Goal: Information Seeking & Learning: Learn about a topic

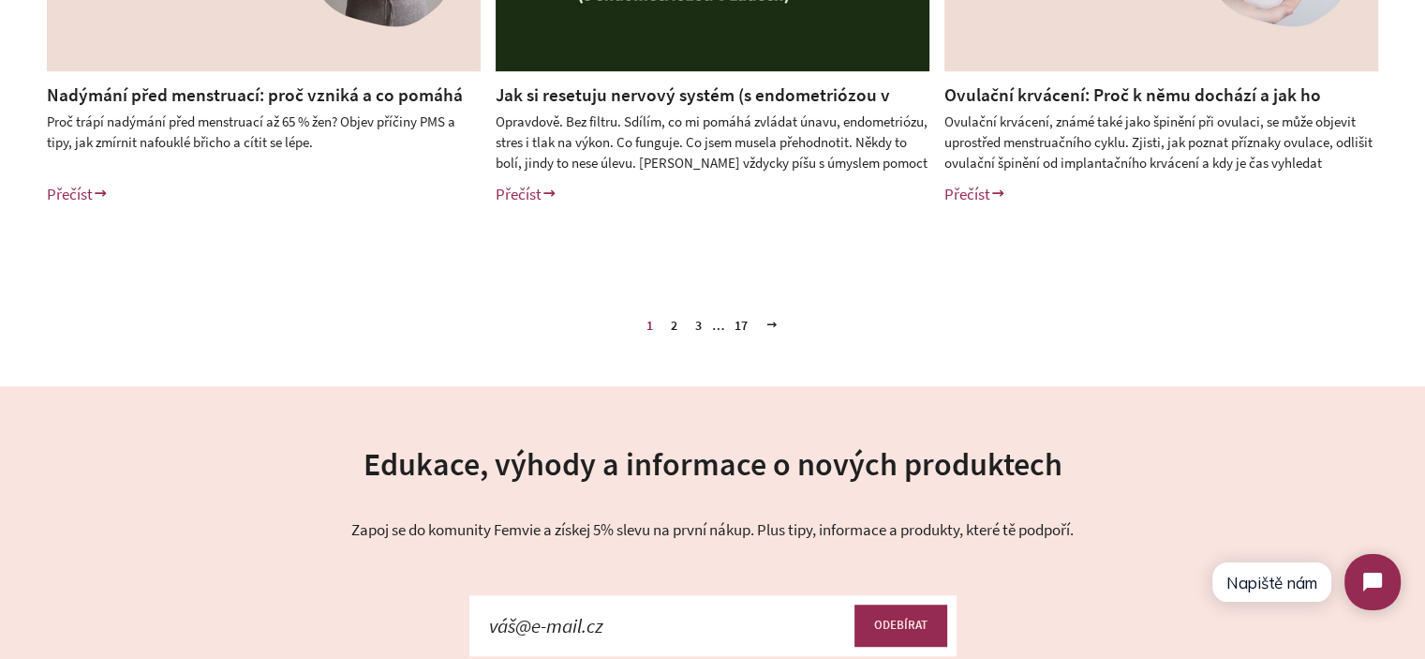
click at [694, 322] on link "3" at bounding box center [699, 325] width 22 height 28
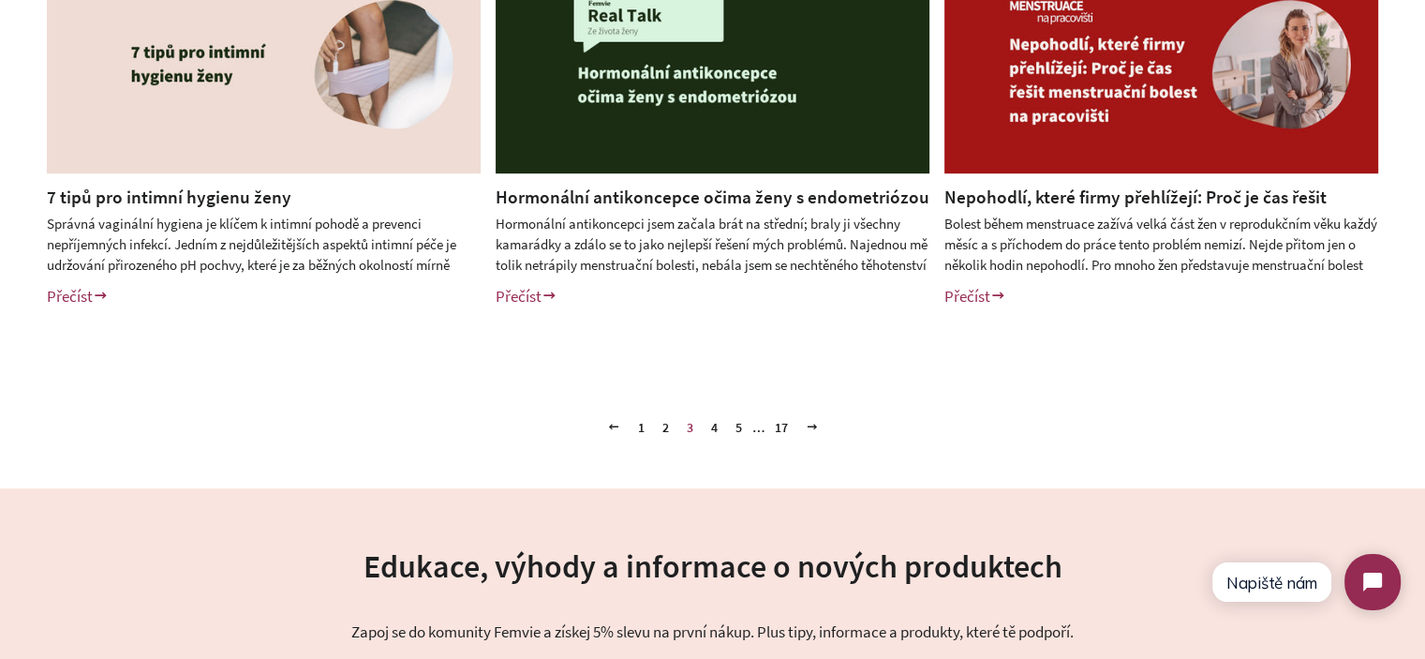
scroll to position [937, 0]
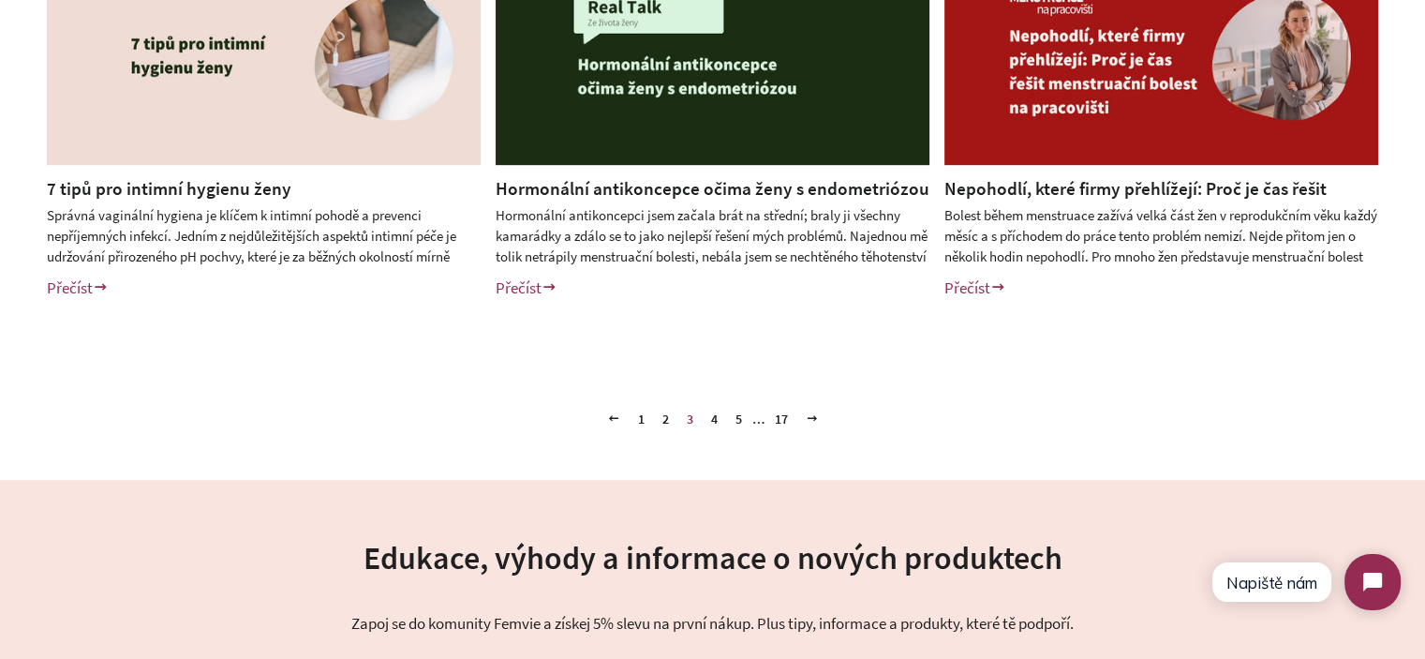
click at [710, 422] on link "4" at bounding box center [715, 419] width 22 height 28
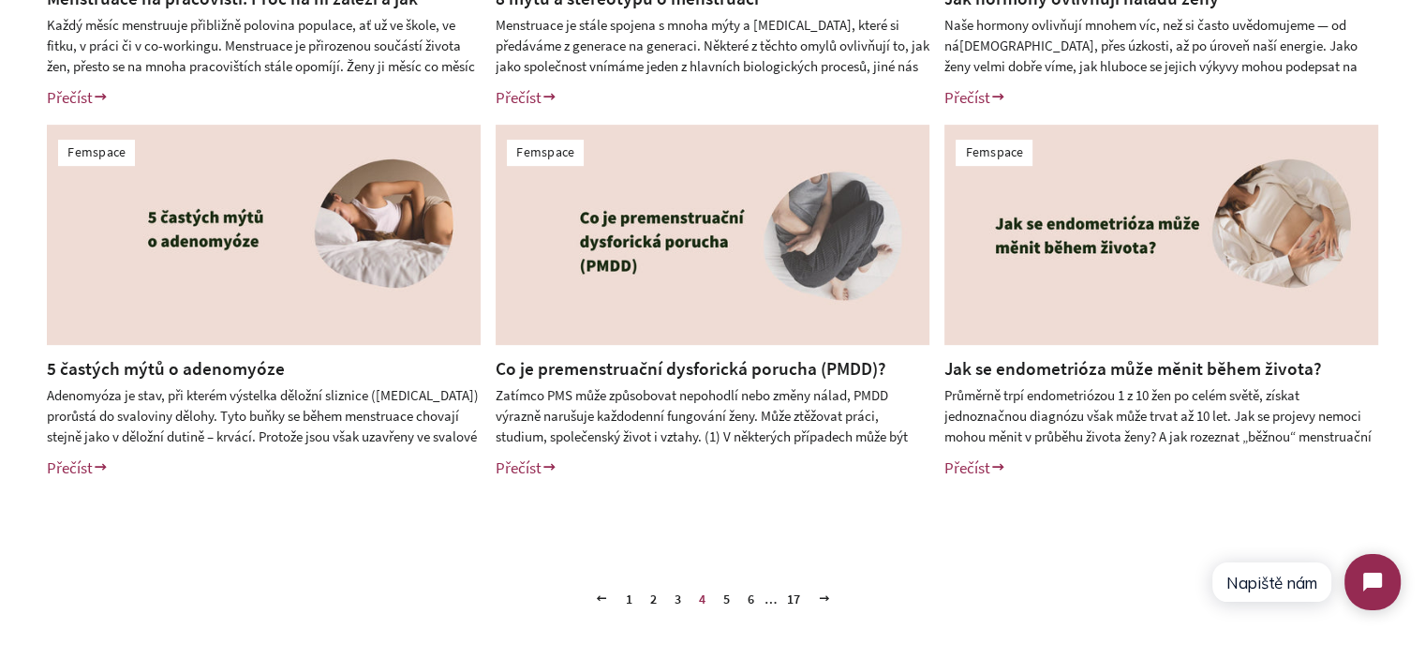
scroll to position [937, 0]
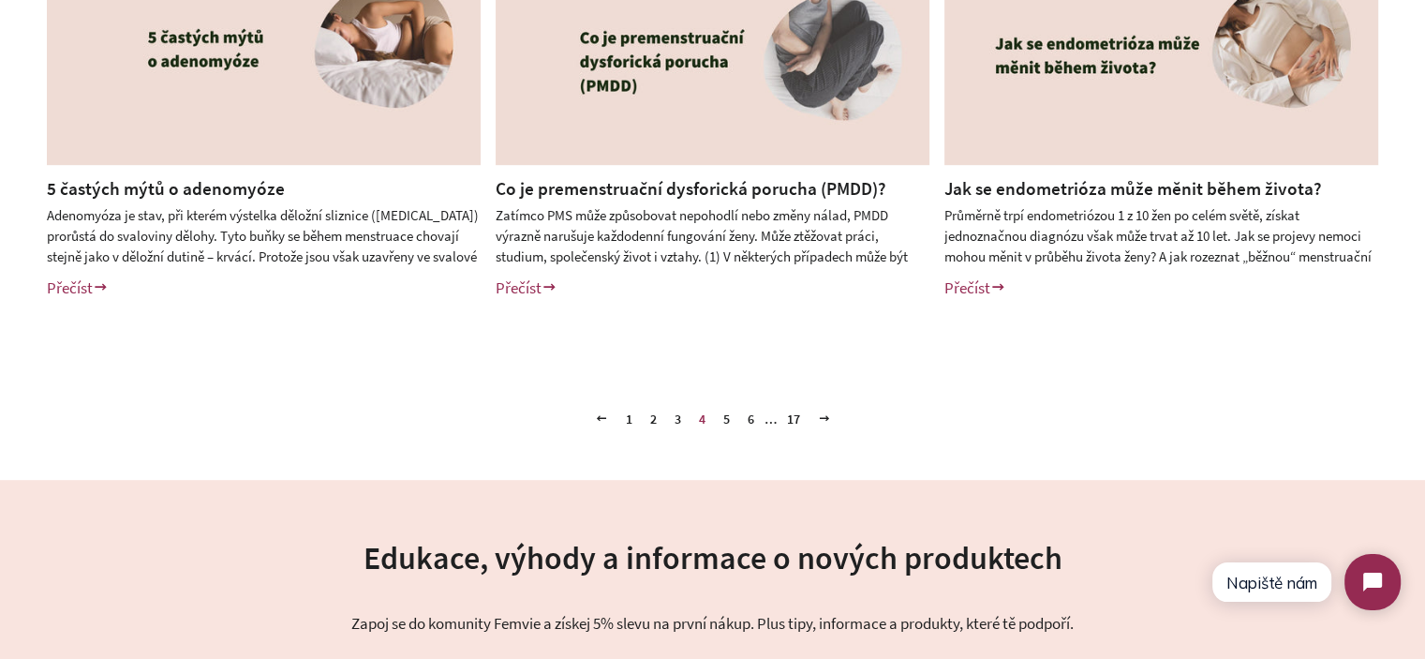
click at [723, 421] on link "5" at bounding box center [727, 419] width 22 height 28
